Goal: Information Seeking & Learning: Learn about a topic

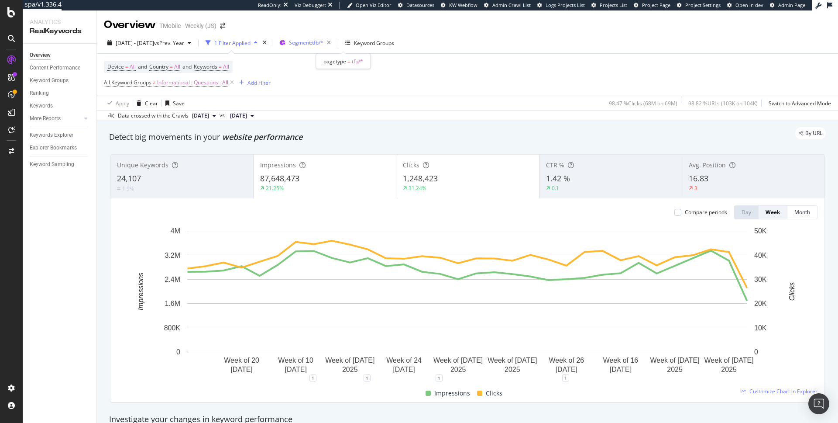
click at [323, 41] on span "Segment: tfb/*" at bounding box center [306, 42] width 34 height 7
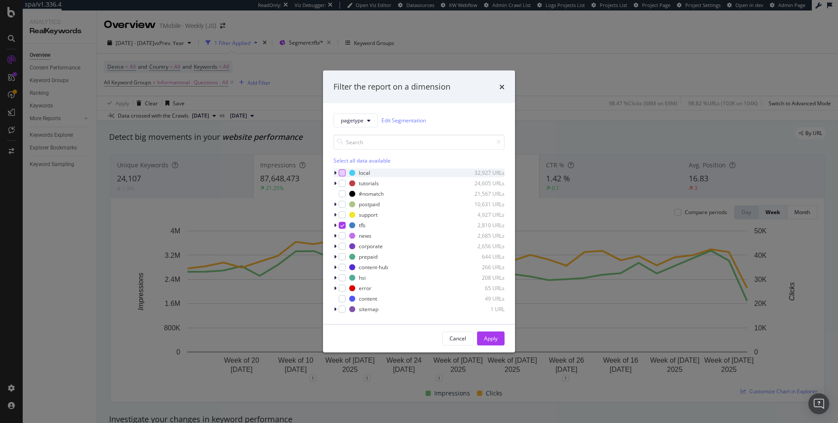
click at [341, 174] on div "modal" at bounding box center [342, 172] width 7 height 7
click at [342, 223] on icon "modal" at bounding box center [343, 225] width 4 height 4
click at [494, 339] on div "Apply" at bounding box center [491, 337] width 14 height 7
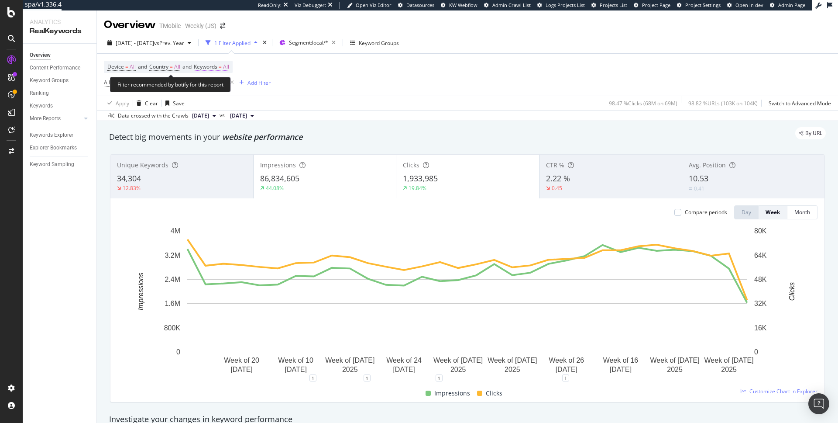
click at [229, 65] on span "All" at bounding box center [226, 67] width 6 height 12
click at [212, 88] on span "All" at bounding box center [212, 87] width 10 height 7
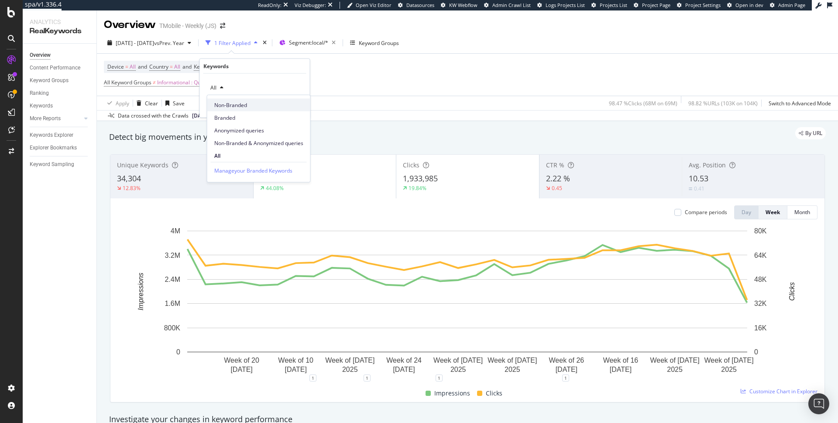
click at [237, 107] on span "Non-Branded" at bounding box center [258, 105] width 89 height 8
click at [292, 107] on div "Apply" at bounding box center [296, 105] width 14 height 7
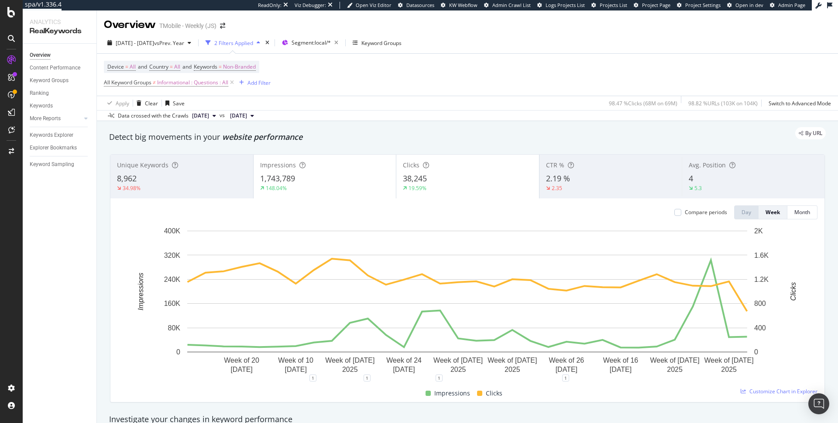
click at [687, 208] on div "Compare periods" at bounding box center [700, 212] width 53 height 14
click at [683, 213] on div "Compare periods" at bounding box center [700, 211] width 53 height 7
click at [676, 214] on div at bounding box center [677, 212] width 7 height 7
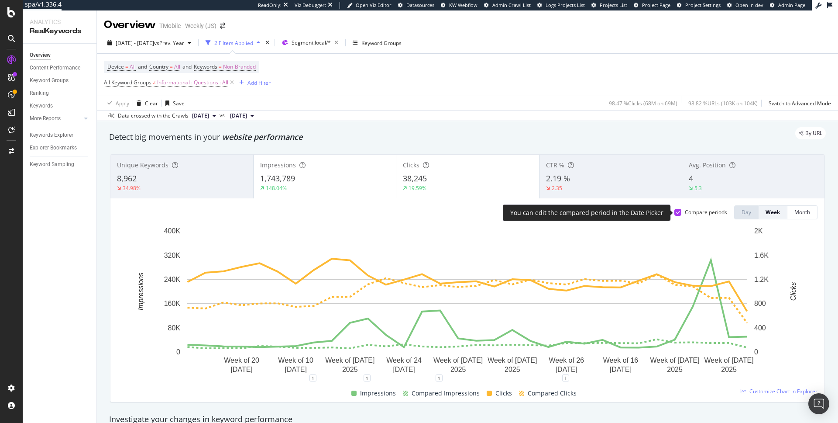
click at [676, 214] on icon at bounding box center [678, 212] width 4 height 4
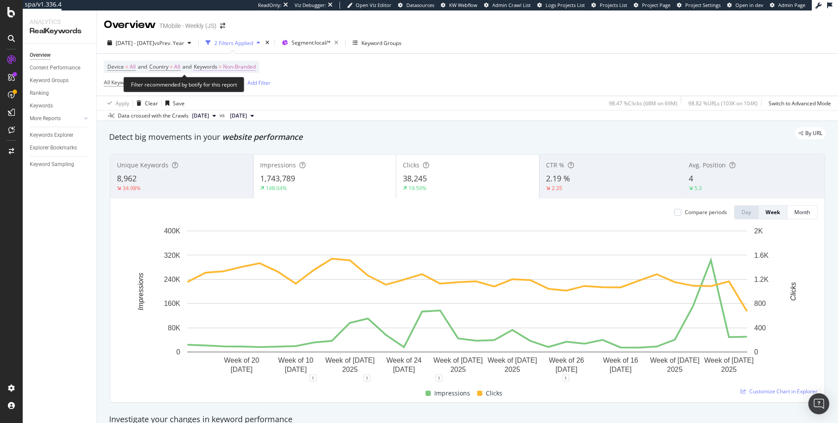
click at [248, 64] on span "Non-Branded" at bounding box center [239, 67] width 33 height 12
click at [237, 83] on div "Non-Branded" at bounding box center [230, 87] width 47 height 13
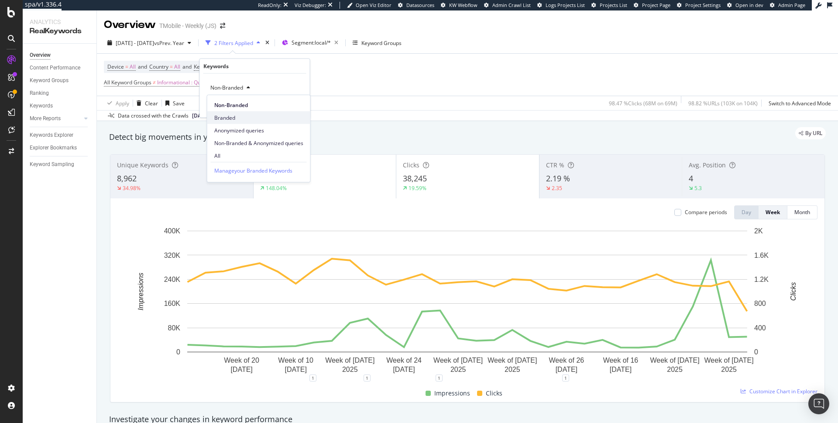
click at [228, 113] on div "Branded" at bounding box center [258, 117] width 103 height 13
click at [287, 108] on div "Apply" at bounding box center [290, 106] width 25 height 8
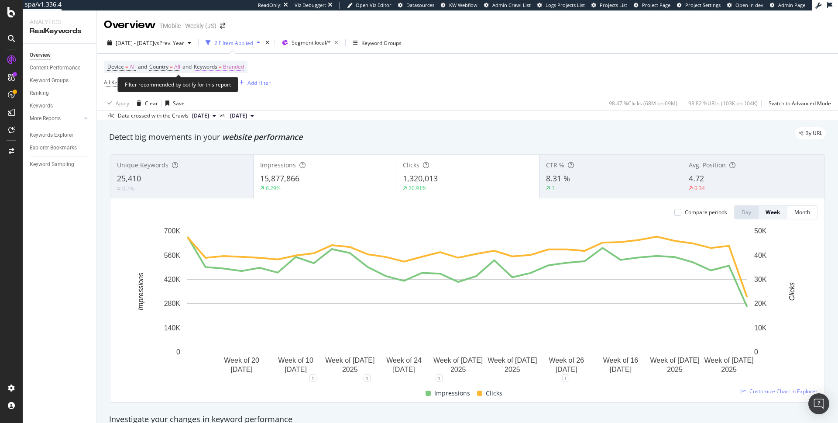
click at [244, 67] on span "Branded" at bounding box center [233, 67] width 21 height 12
click at [234, 88] on div "button" at bounding box center [236, 87] width 10 height 5
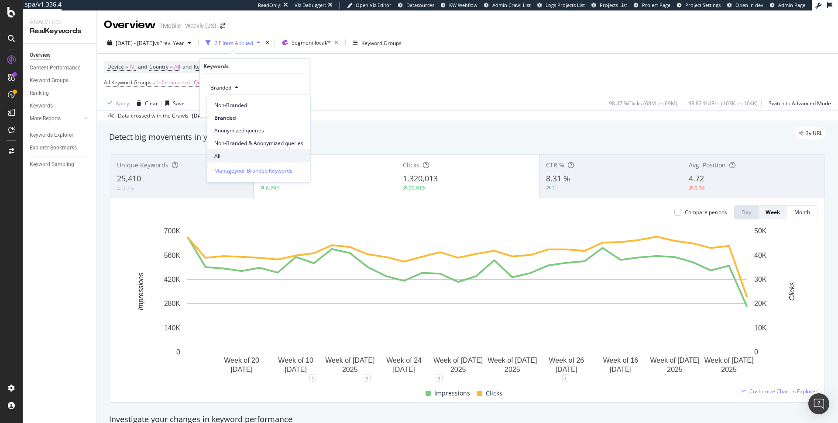
click at [226, 158] on span "All" at bounding box center [258, 155] width 89 height 8
click at [296, 105] on div "Apply" at bounding box center [296, 105] width 14 height 7
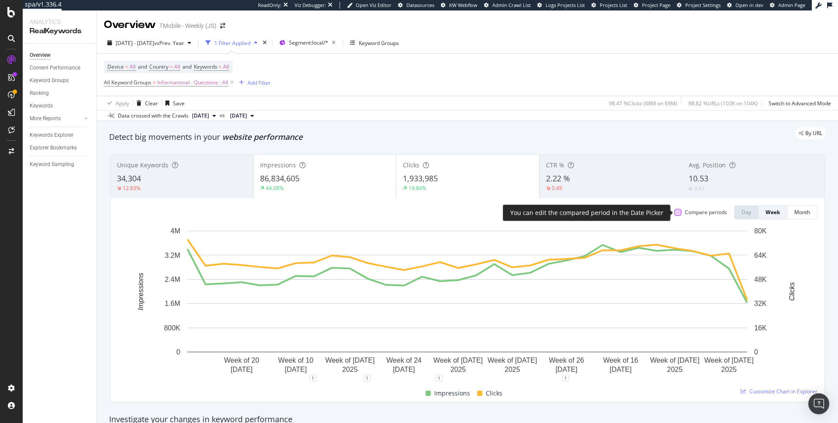
click at [678, 215] on div at bounding box center [677, 212] width 7 height 7
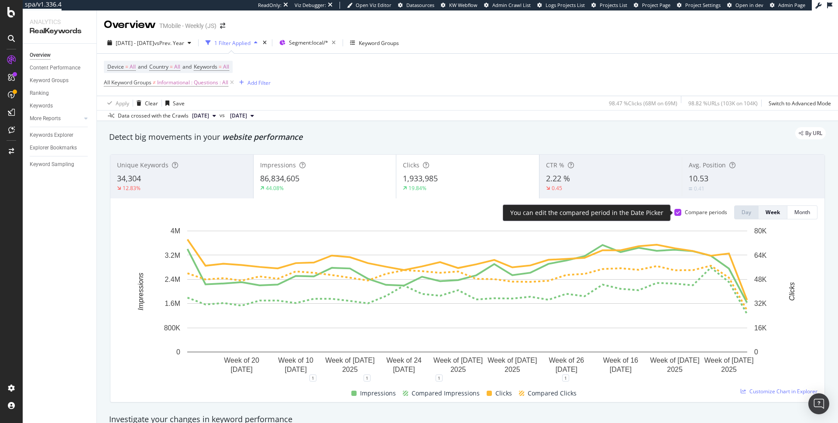
click at [678, 215] on div at bounding box center [677, 212] width 7 height 7
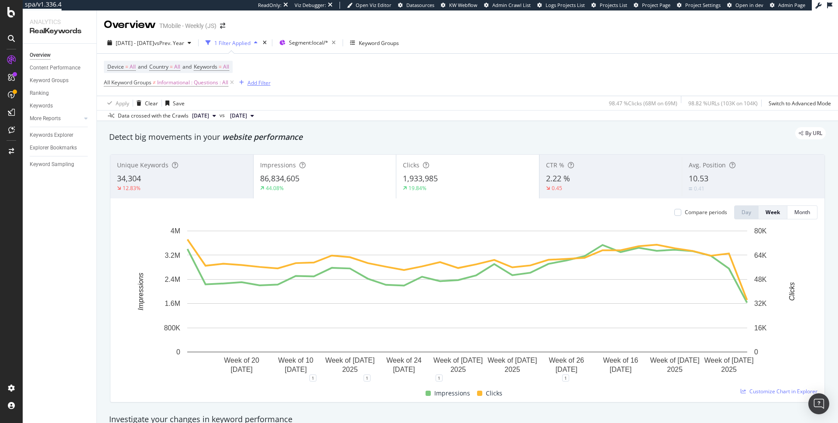
click at [254, 79] on div "Add Filter" at bounding box center [259, 82] width 23 height 7
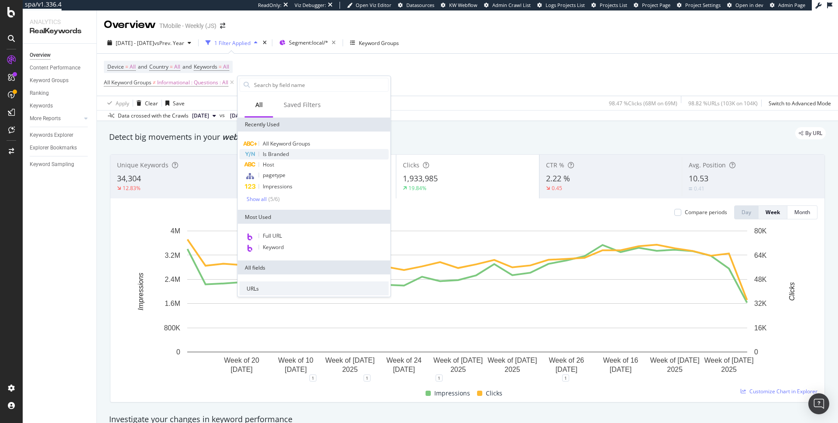
click at [266, 156] on span "Is Branded" at bounding box center [276, 153] width 26 height 7
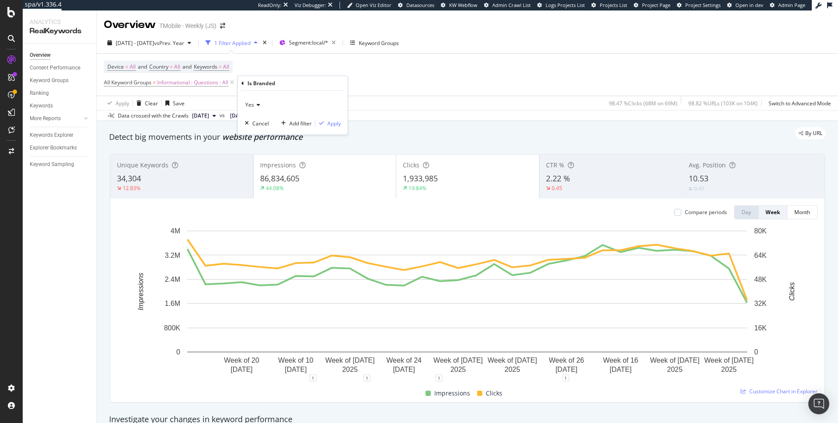
click at [252, 105] on span "Yes" at bounding box center [249, 104] width 9 height 7
click at [259, 135] on div "No" at bounding box center [293, 133] width 93 height 11
click at [335, 125] on div "Apply" at bounding box center [334, 123] width 14 height 7
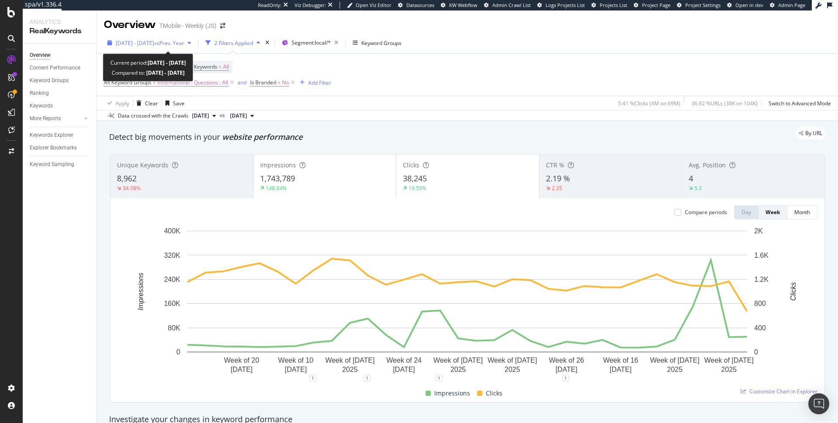
click at [145, 46] on span "[DATE] - [DATE]" at bounding box center [135, 42] width 38 height 7
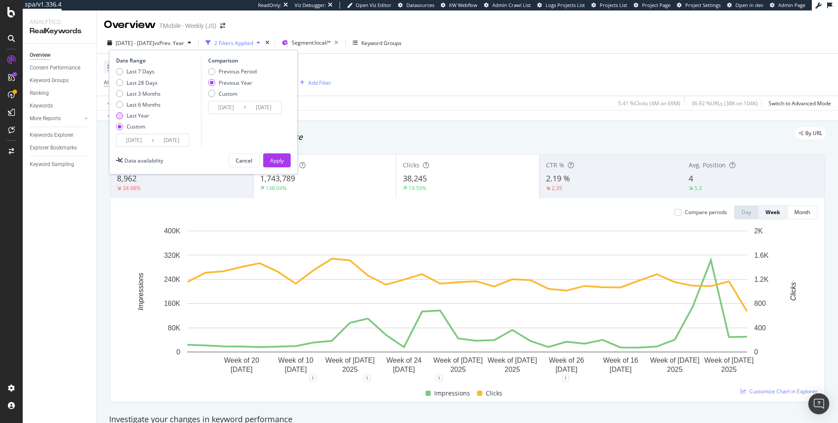
click at [132, 115] on div "Last Year" at bounding box center [138, 115] width 23 height 7
type input "[DATE]"
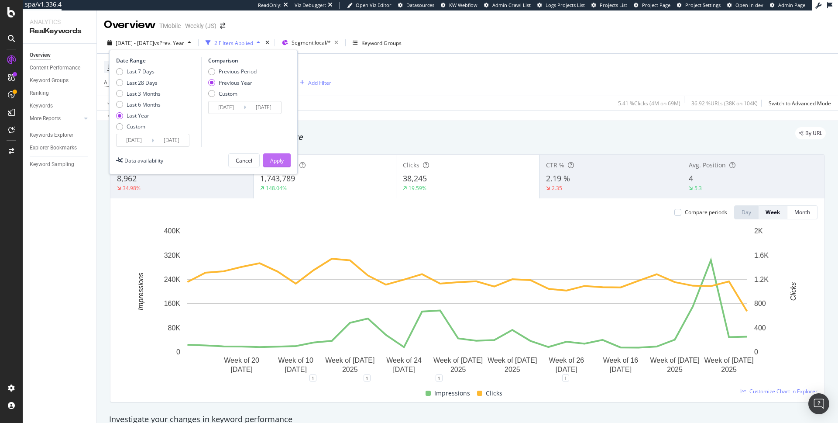
click at [275, 163] on div "Apply" at bounding box center [277, 160] width 14 height 7
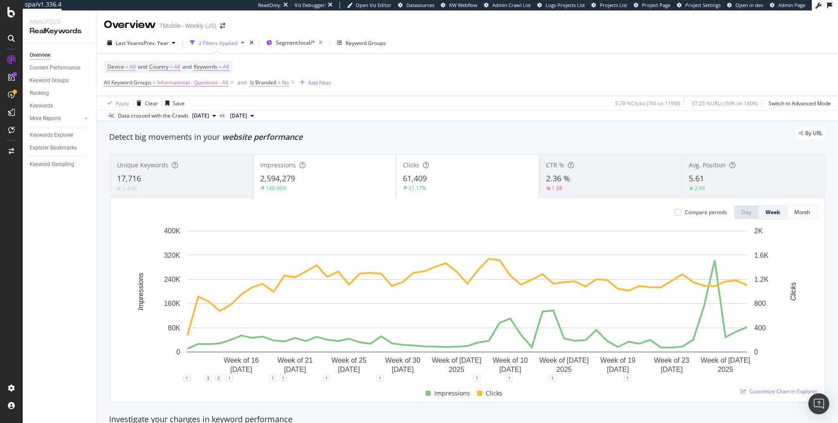
click at [279, 84] on span "Is Branded = No" at bounding box center [269, 83] width 39 height 8
click at [271, 102] on icon at bounding box center [270, 103] width 6 height 5
click at [268, 119] on span "Yes" at bounding box center [268, 121] width 9 height 7
click at [347, 120] on div "Apply" at bounding box center [349, 121] width 14 height 7
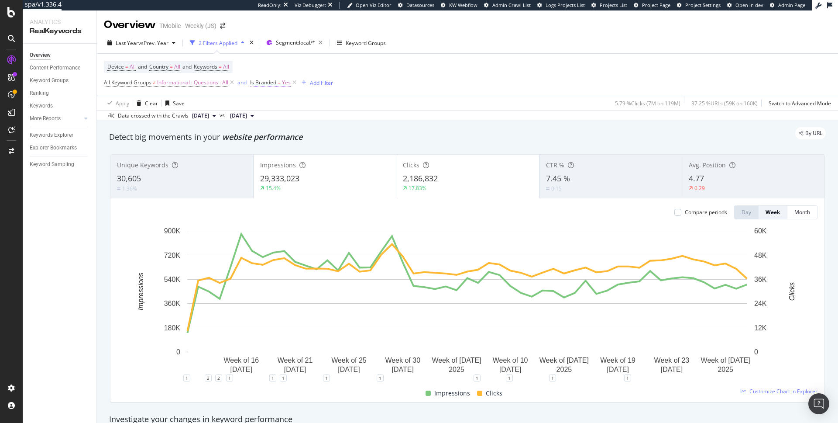
click at [279, 81] on span "=" at bounding box center [279, 82] width 3 height 7
click at [275, 104] on div "Yes" at bounding box center [307, 103] width 96 height 14
click at [266, 128] on div "No" at bounding box center [307, 132] width 93 height 11
click at [217, 65] on span "Keywords" at bounding box center [206, 66] width 24 height 7
click at [220, 92] on div "All" at bounding box center [217, 87] width 20 height 13
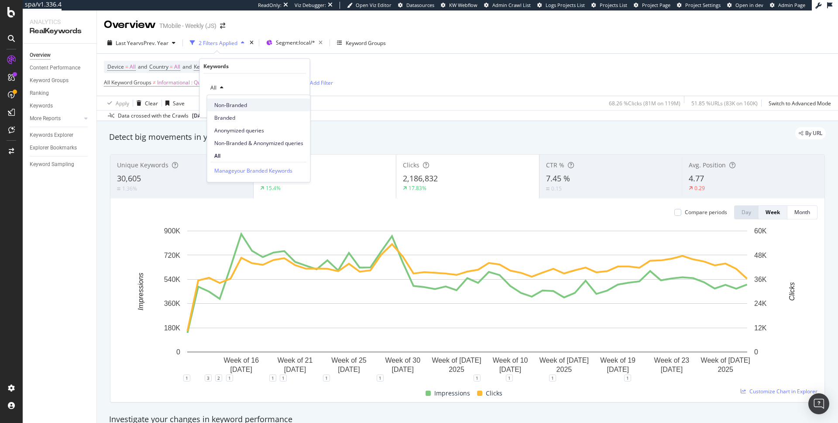
click at [230, 108] on span "Non-Branded" at bounding box center [258, 105] width 89 height 8
click at [299, 105] on div "Apply" at bounding box center [296, 105] width 14 height 7
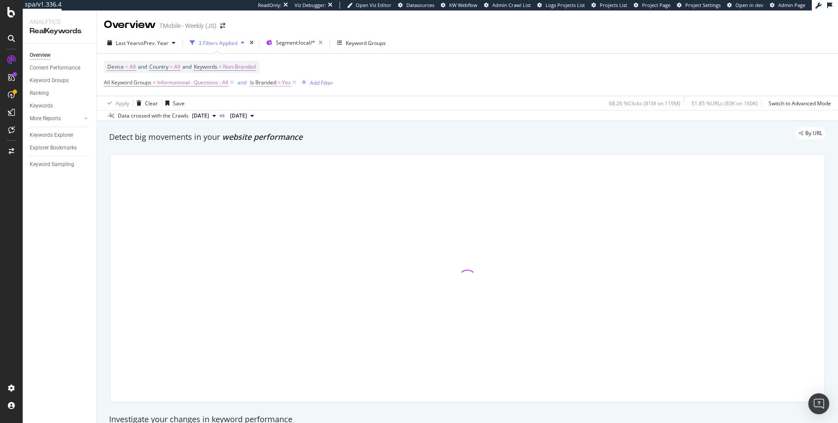
click at [287, 82] on span "Yes" at bounding box center [286, 82] width 9 height 12
click at [269, 100] on div "Yes" at bounding box center [307, 103] width 96 height 14
click at [266, 132] on span "No" at bounding box center [267, 132] width 7 height 7
click at [340, 118] on div "Apply" at bounding box center [342, 122] width 25 height 8
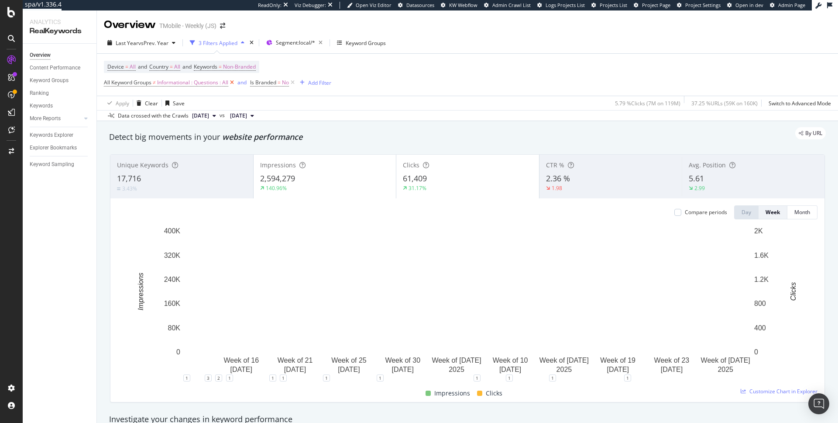
click at [234, 82] on icon at bounding box center [231, 82] width 7 height 9
